Goal: Task Accomplishment & Management: Manage account settings

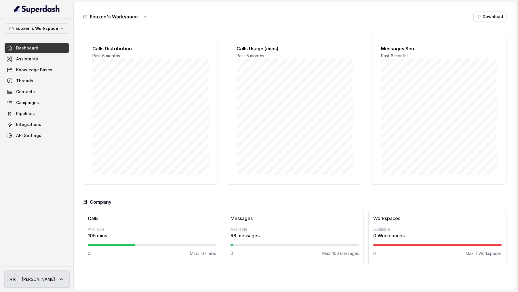
click at [40, 281] on span "[PERSON_NAME]" at bounding box center [38, 279] width 33 height 6
click at [47, 81] on nav "Ecozen's Workspace Dashboard Assistants Knowledge Bases Threads Contacts Campai…" at bounding box center [37, 146] width 74 height 292
click at [47, 81] on link "Threads" at bounding box center [37, 81] width 64 height 10
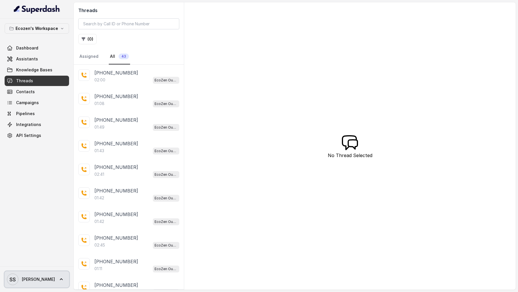
click at [37, 278] on span "[PERSON_NAME]" at bounding box center [38, 279] width 33 height 6
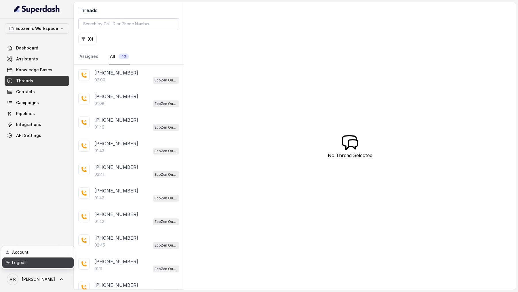
click at [51, 263] on div "Logout" at bounding box center [36, 262] width 49 height 7
